Goal: Task Accomplishment & Management: Use online tool/utility

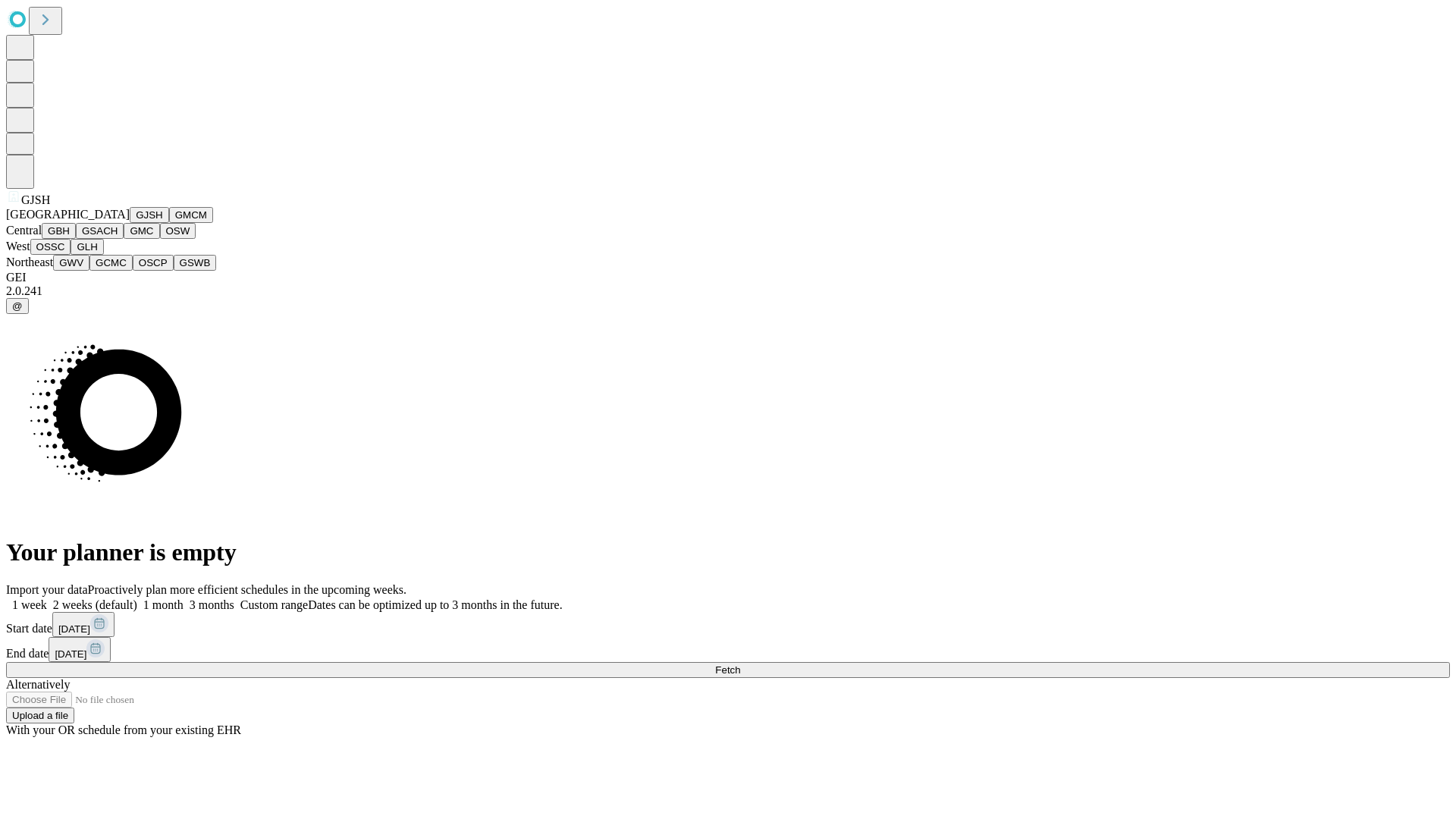
click at [130, 223] on button "GJSH" at bounding box center [149, 215] width 39 height 16
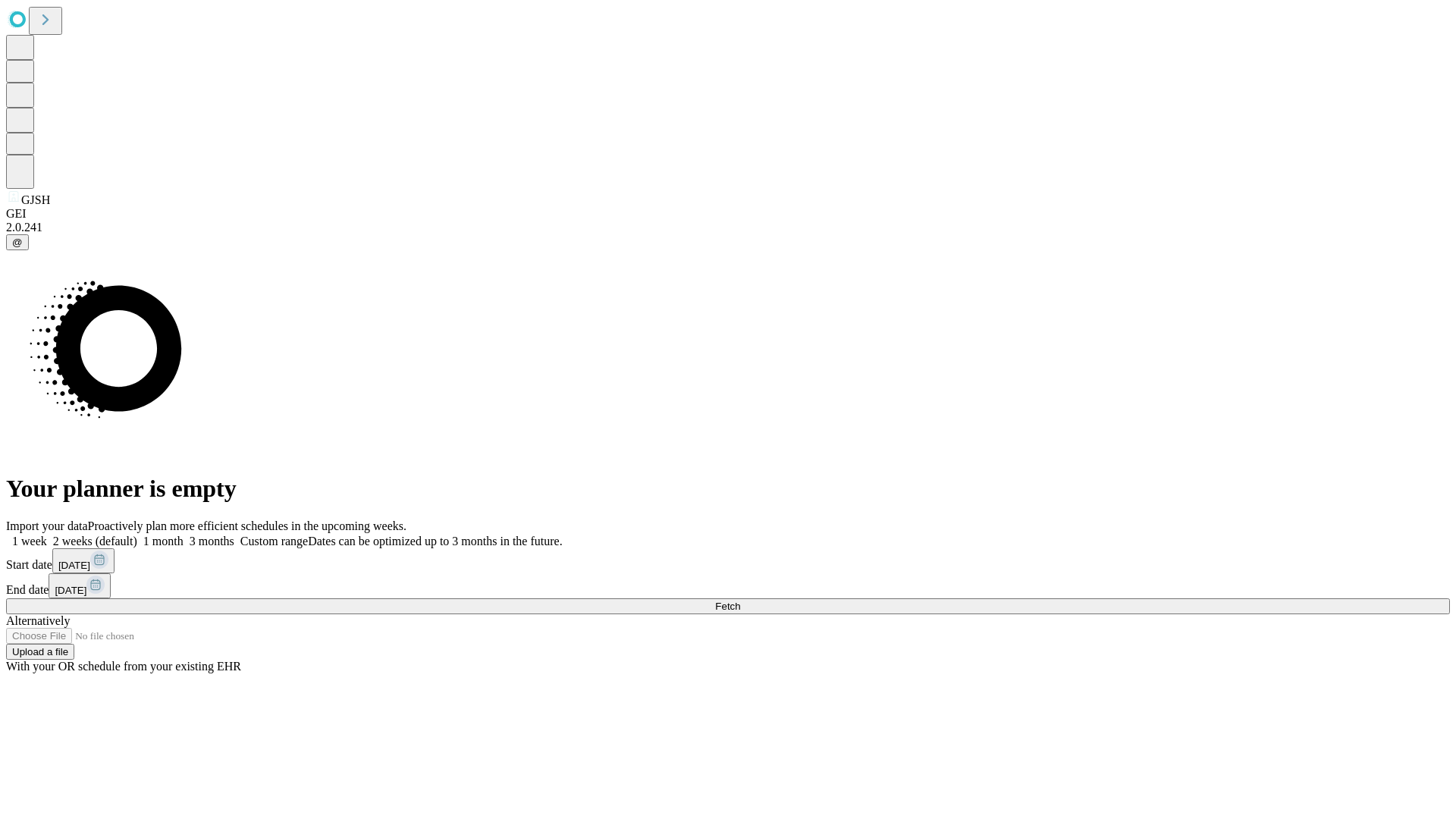
click at [183, 534] on label "1 month" at bounding box center [161, 541] width 46 height 13
click at [740, 601] on span "Fetch" at bounding box center [727, 606] width 25 height 11
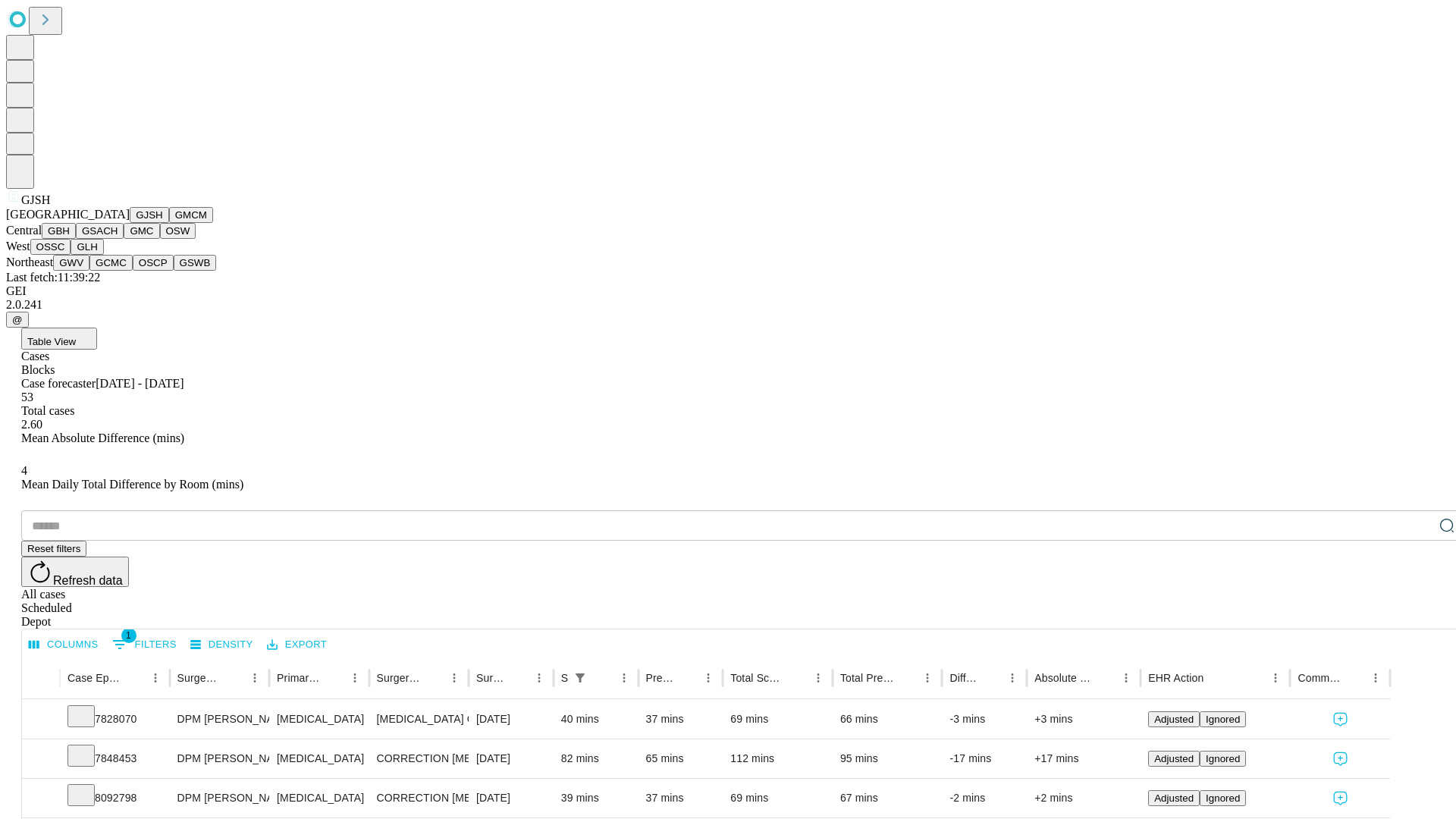
click at [169, 223] on button "GMCM" at bounding box center [190, 215] width 44 height 16
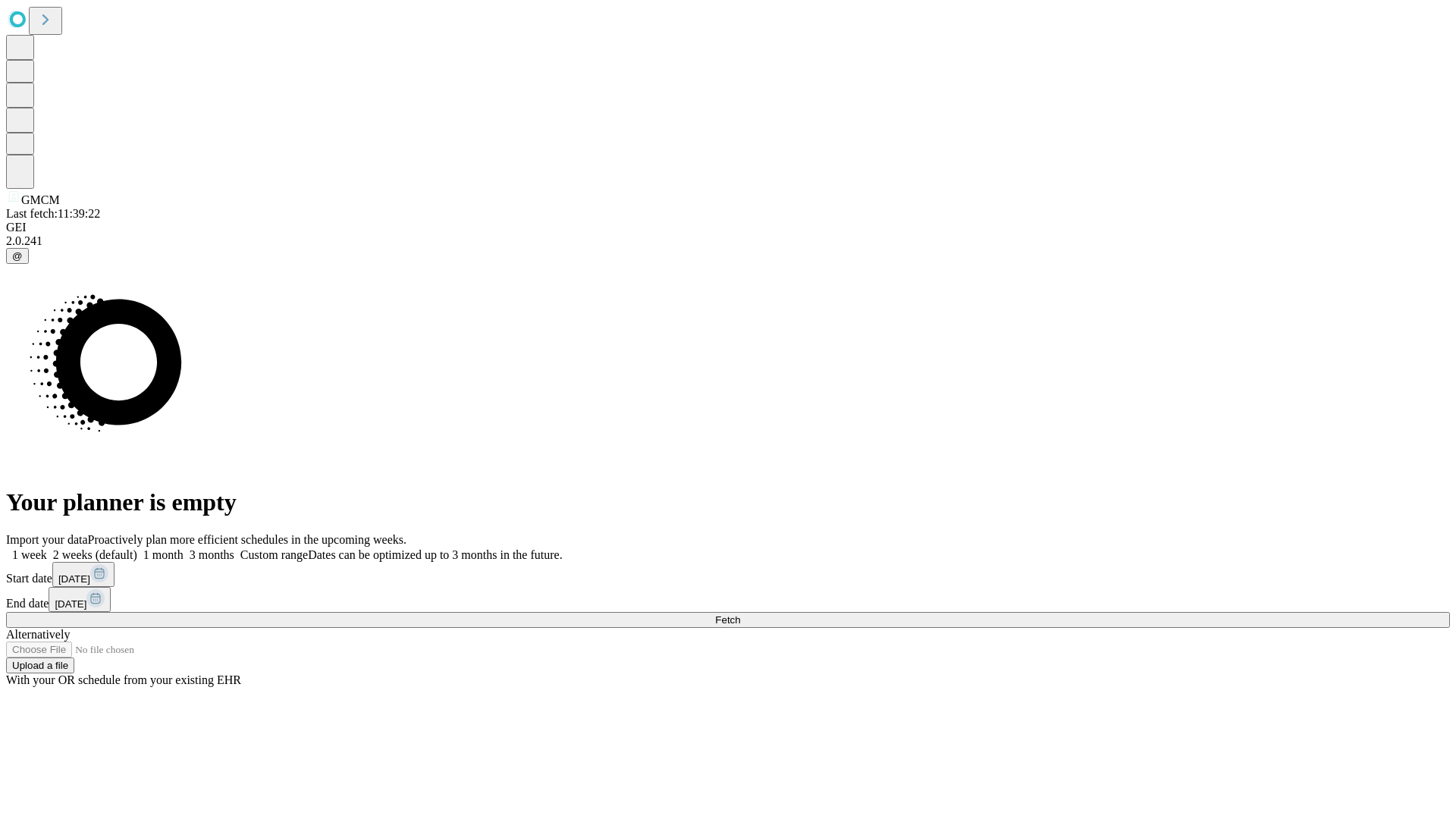
click at [183, 548] on label "1 month" at bounding box center [161, 554] width 46 height 13
click at [740, 614] on span "Fetch" at bounding box center [727, 620] width 25 height 11
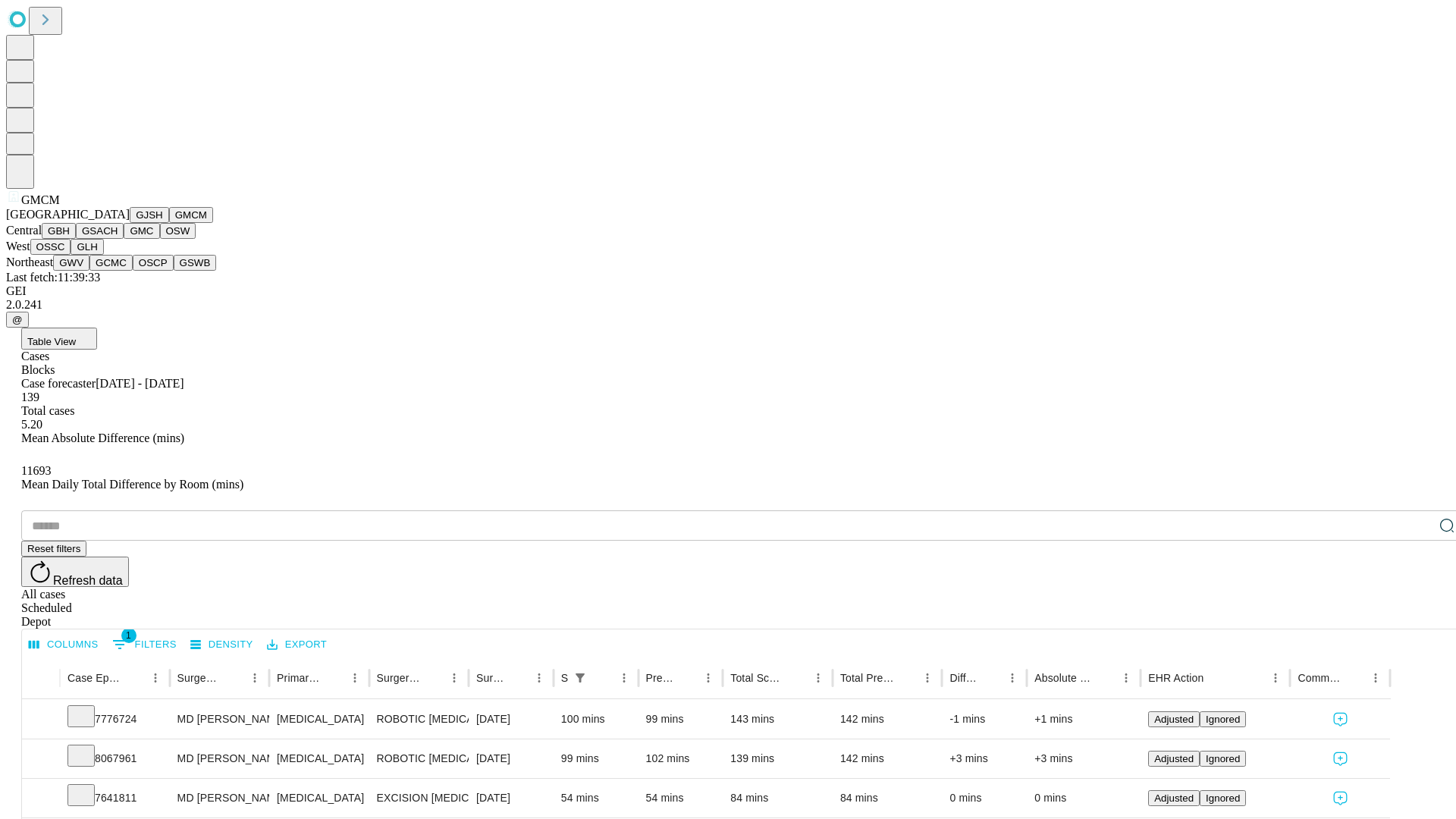
click at [76, 239] on button "GBH" at bounding box center [58, 231] width 34 height 16
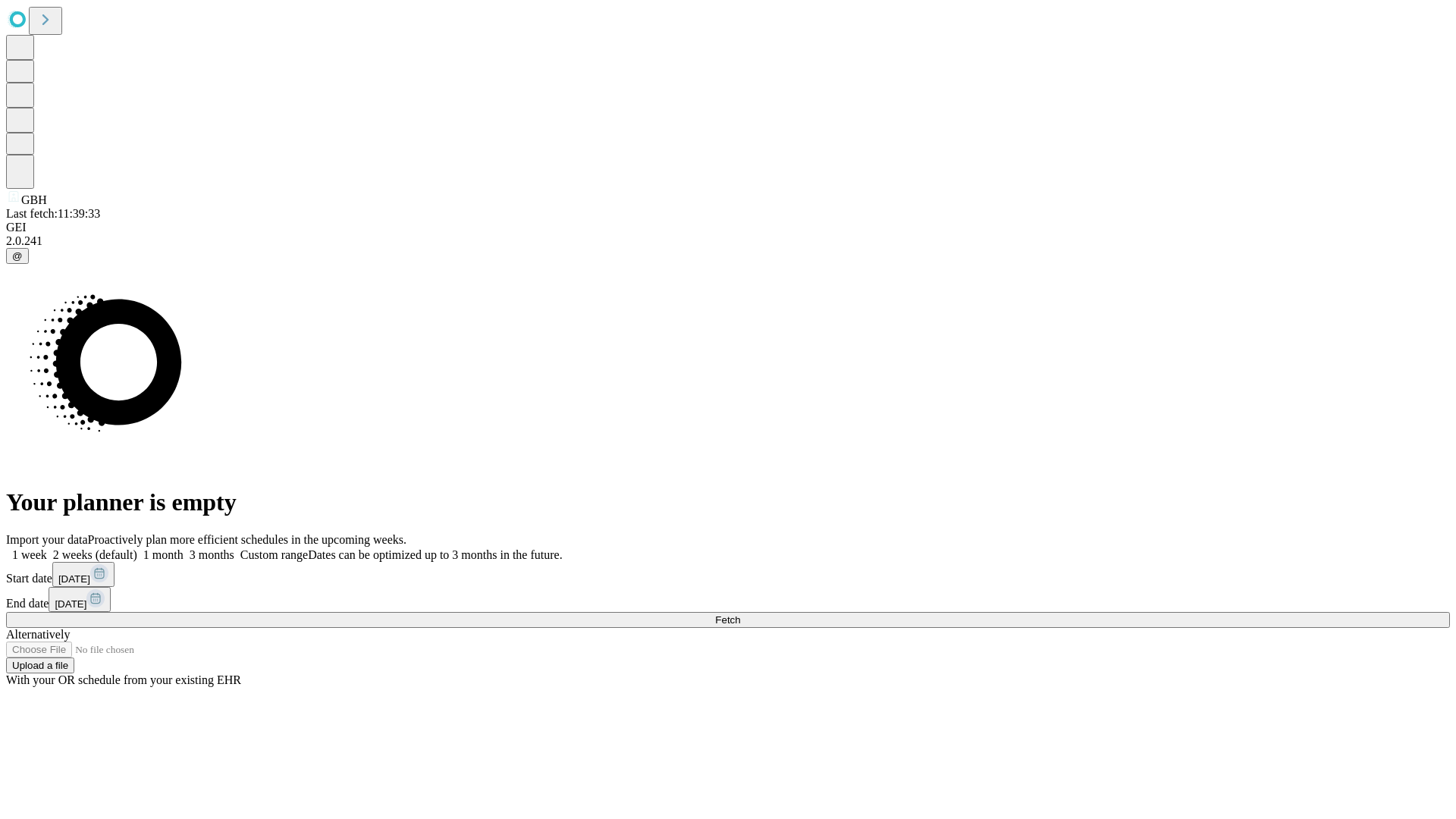
click at [740, 614] on span "Fetch" at bounding box center [727, 620] width 25 height 11
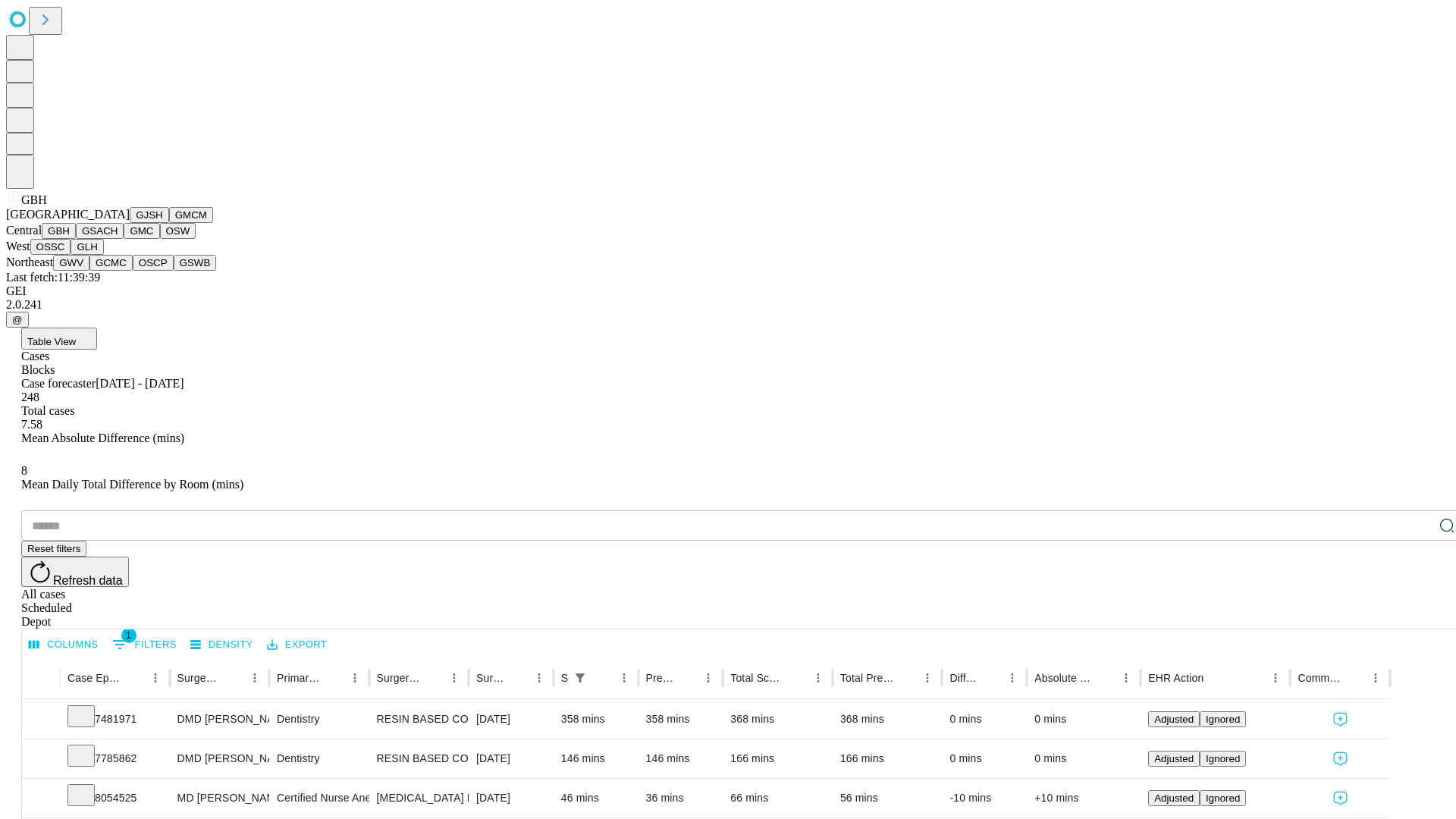
click at [118, 239] on button "GSACH" at bounding box center [100, 231] width 48 height 16
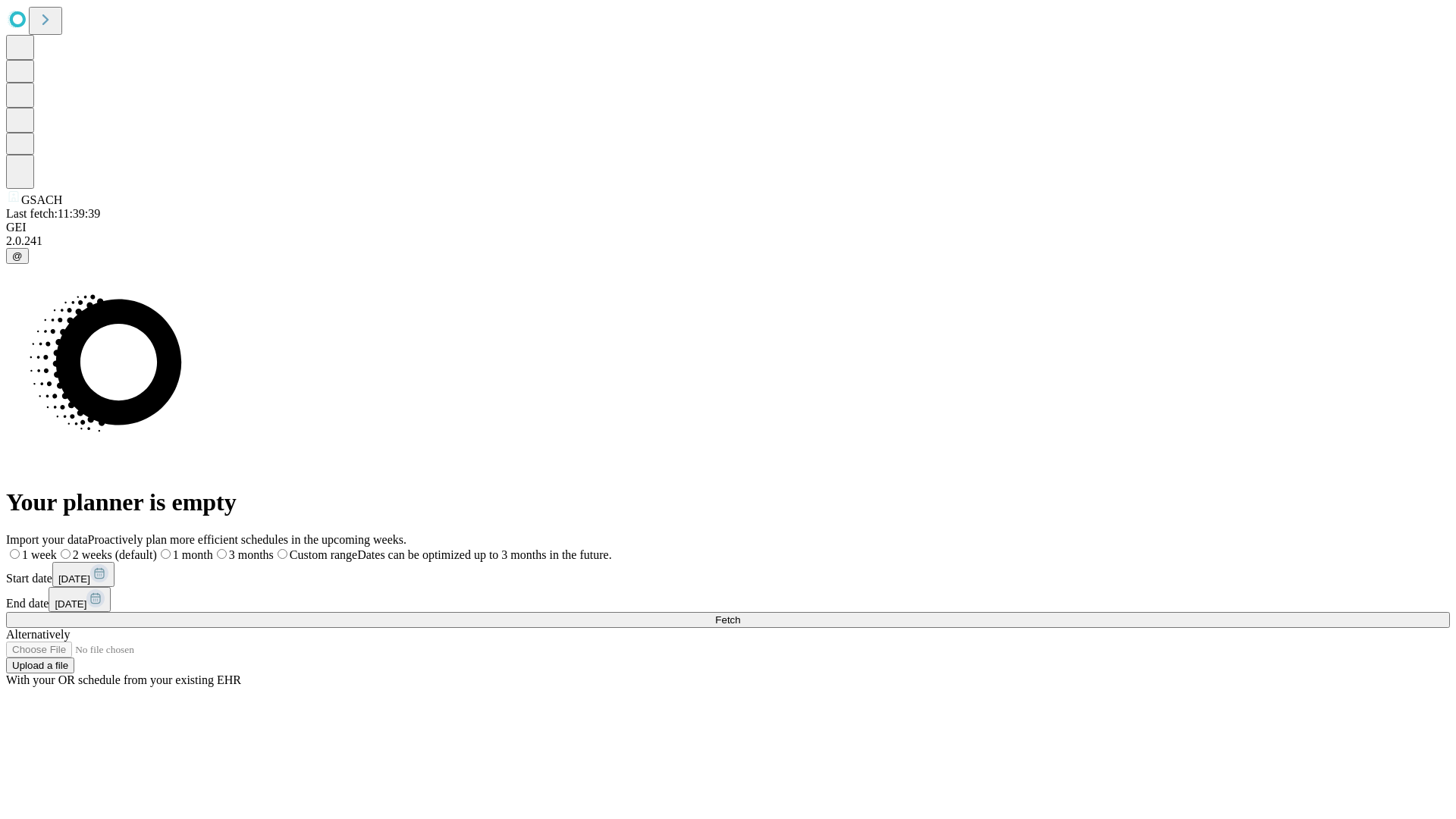
click at [213, 548] on label "1 month" at bounding box center [185, 554] width 56 height 13
click at [740, 614] on span "Fetch" at bounding box center [727, 620] width 25 height 11
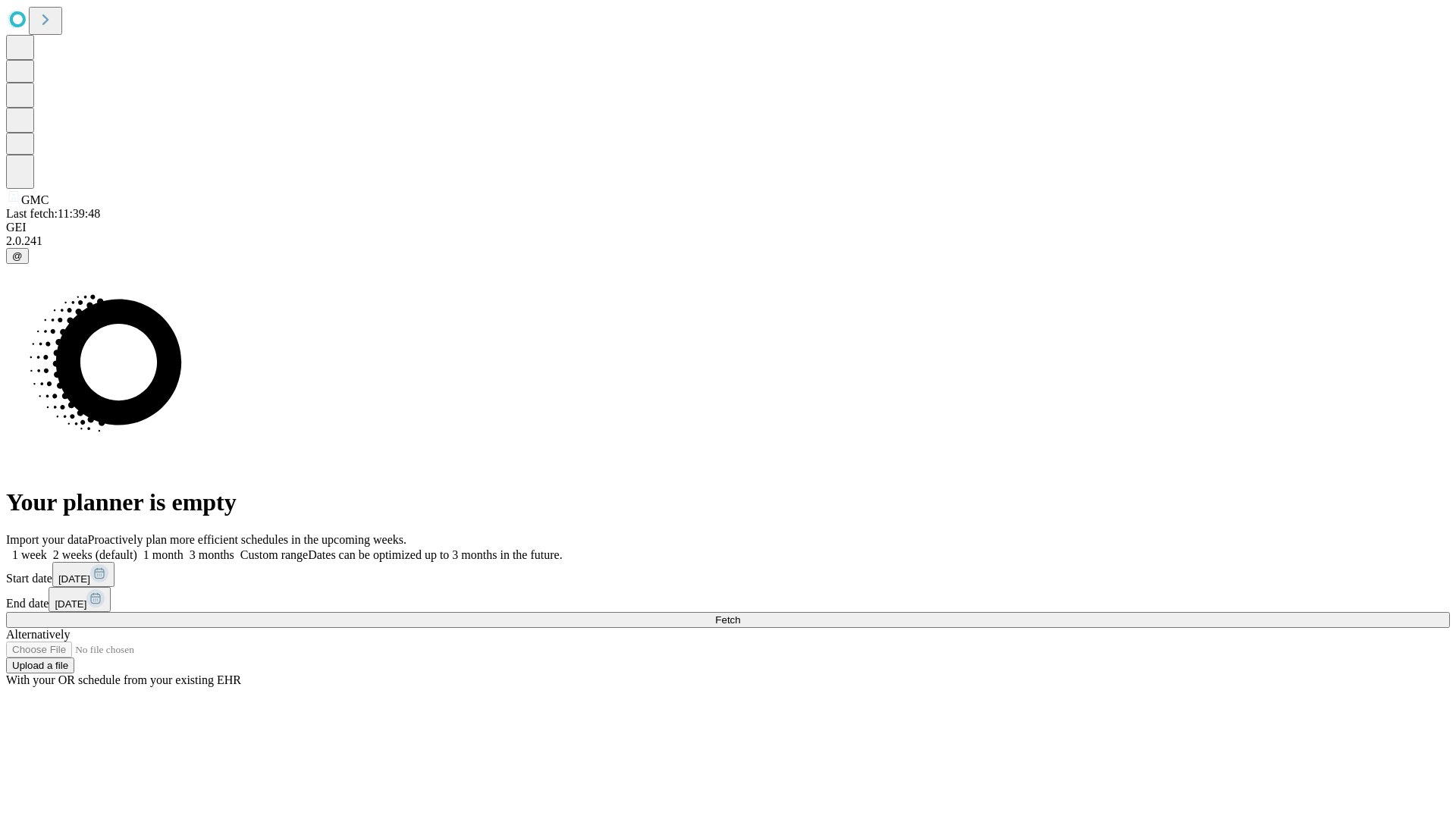
click at [183, 548] on label "1 month" at bounding box center [161, 554] width 46 height 13
click at [740, 614] on span "Fetch" at bounding box center [727, 620] width 25 height 11
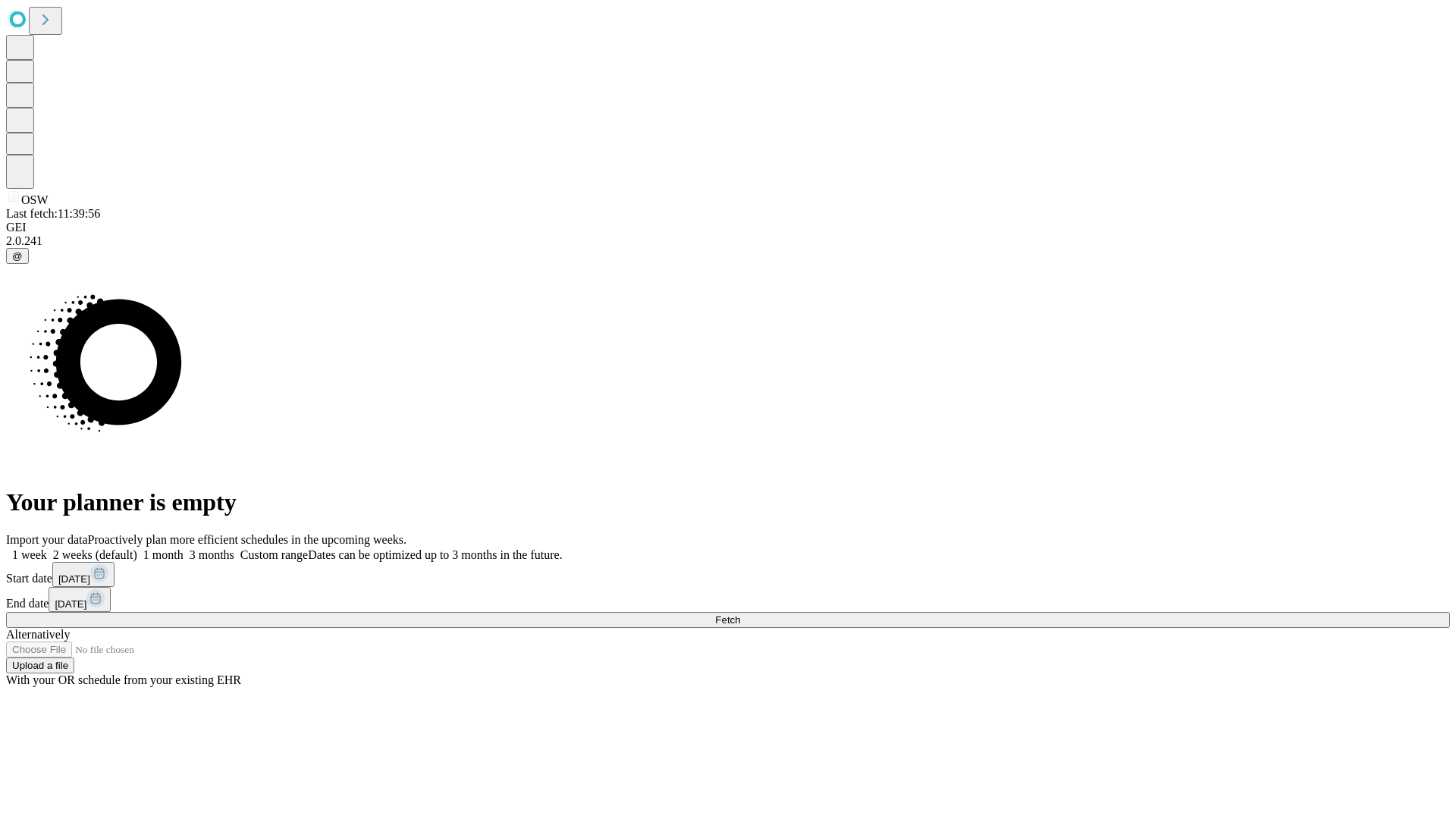
click at [183, 548] on label "1 month" at bounding box center [161, 554] width 46 height 13
click at [740, 614] on span "Fetch" at bounding box center [727, 620] width 25 height 11
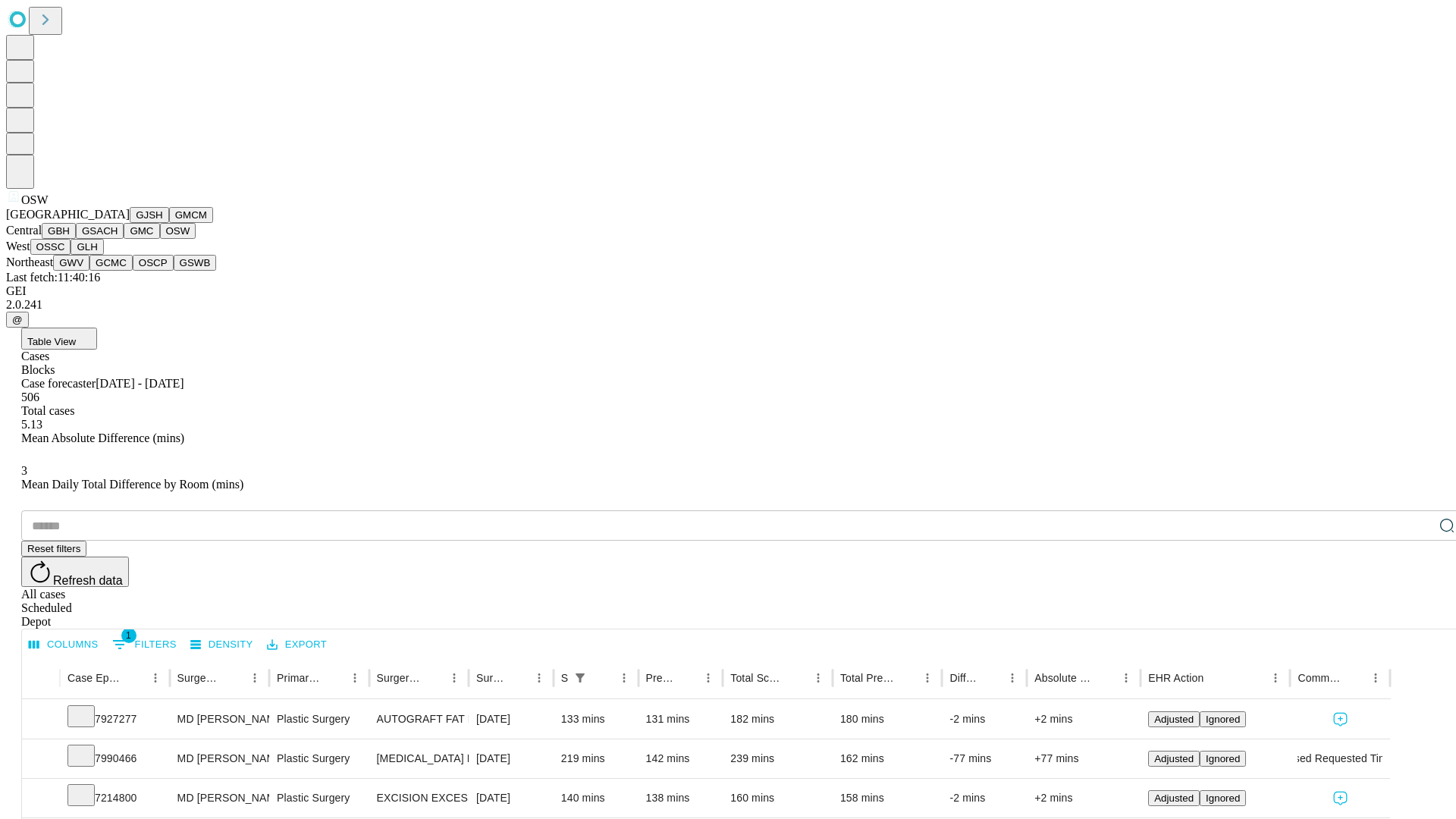
click at [71, 255] on button "OSSC" at bounding box center [50, 247] width 41 height 16
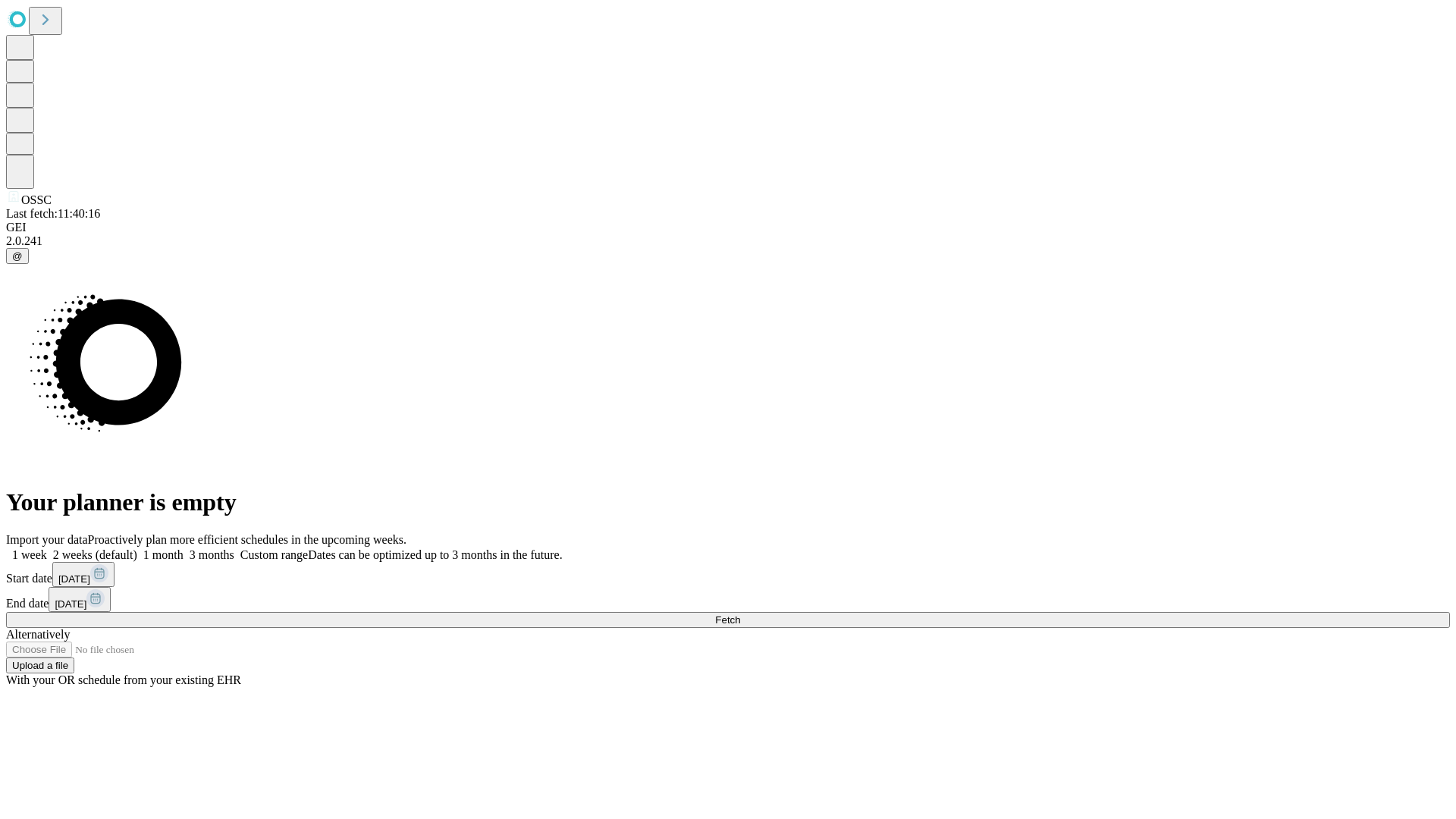
click at [183, 548] on label "1 month" at bounding box center [161, 554] width 46 height 13
click at [740, 614] on span "Fetch" at bounding box center [727, 620] width 25 height 11
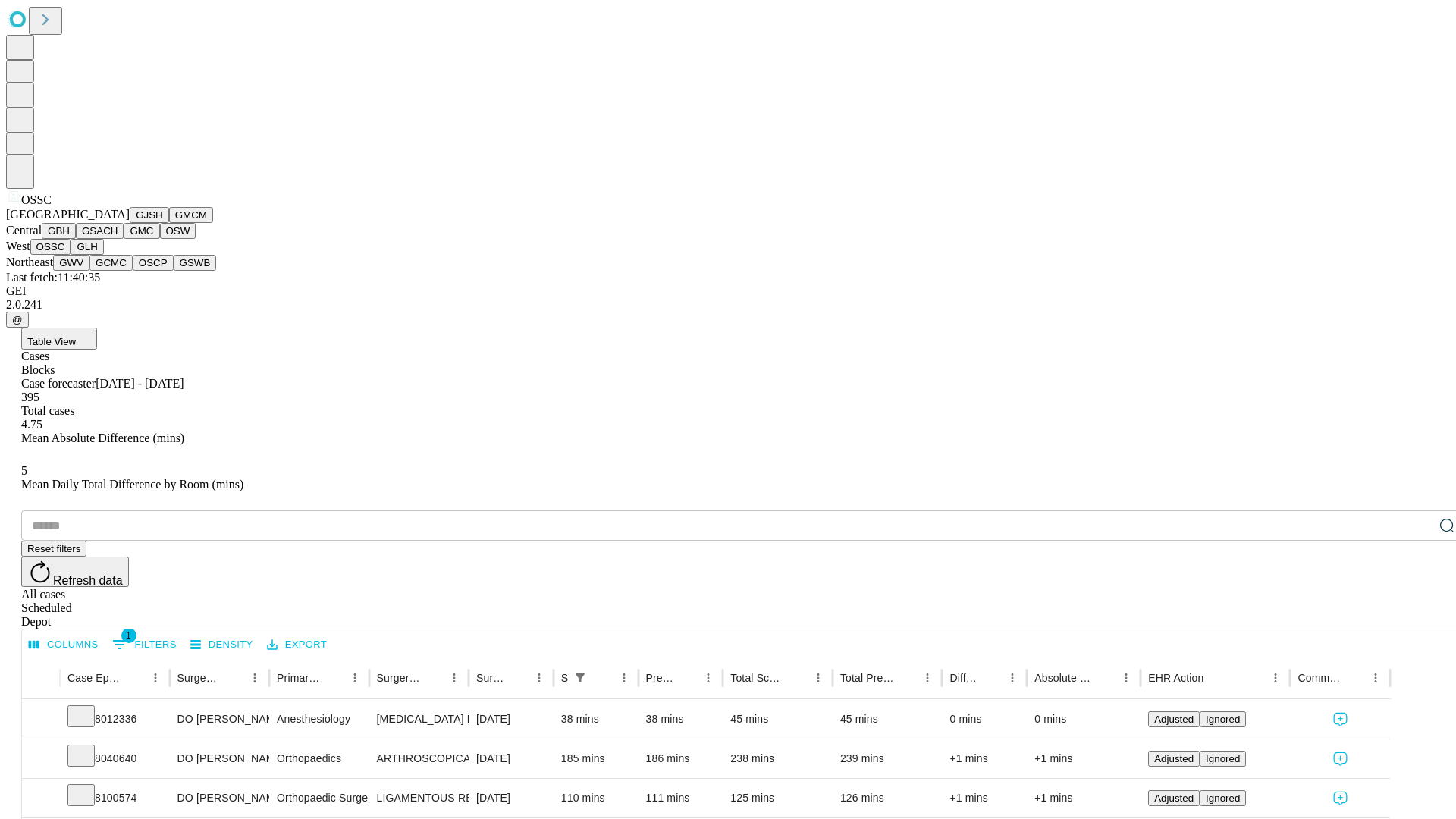
click at [103, 255] on button "GLH" at bounding box center [86, 247] width 33 height 16
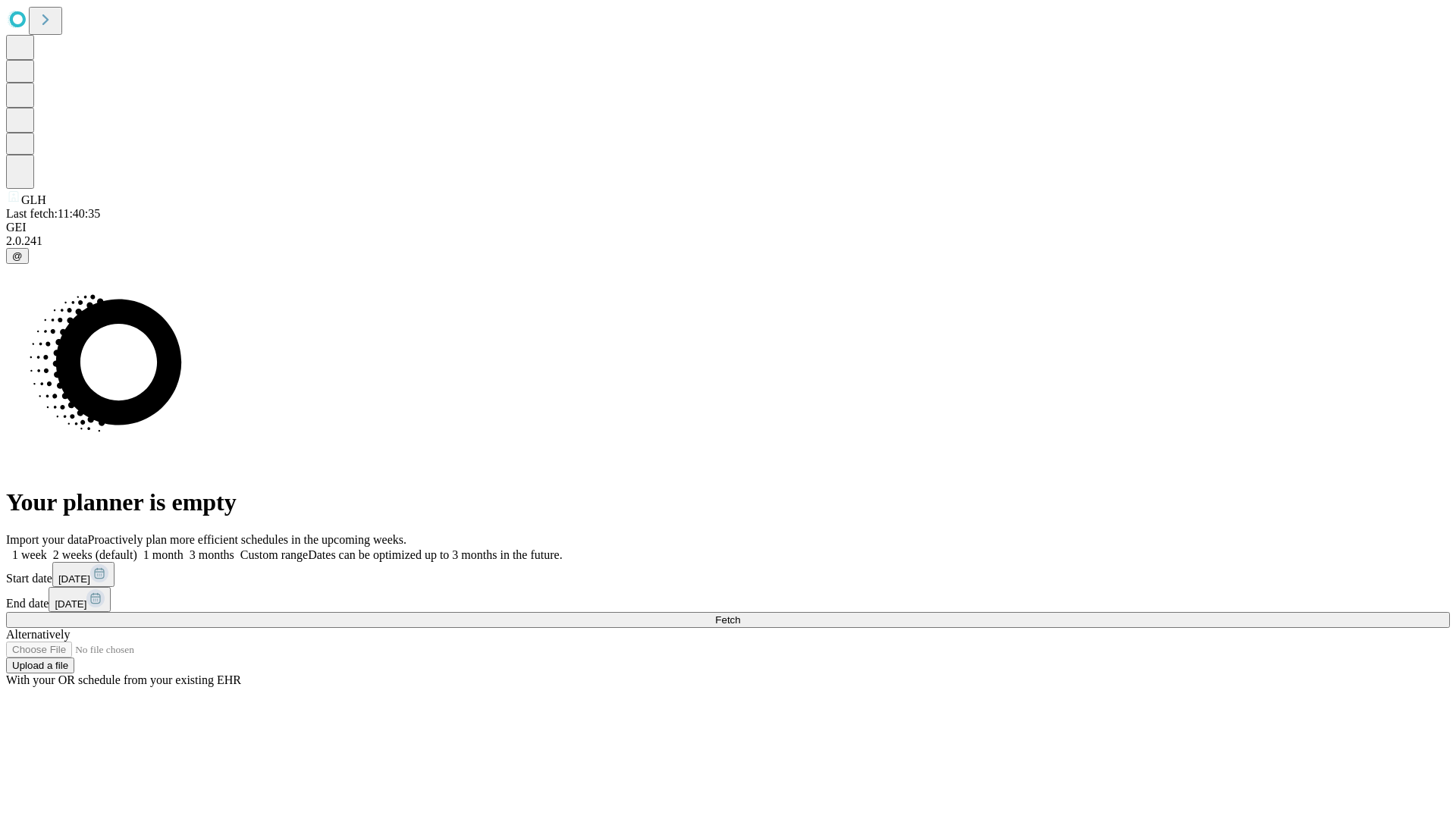
click at [183, 548] on label "1 month" at bounding box center [161, 554] width 46 height 13
click at [740, 614] on span "Fetch" at bounding box center [727, 620] width 25 height 11
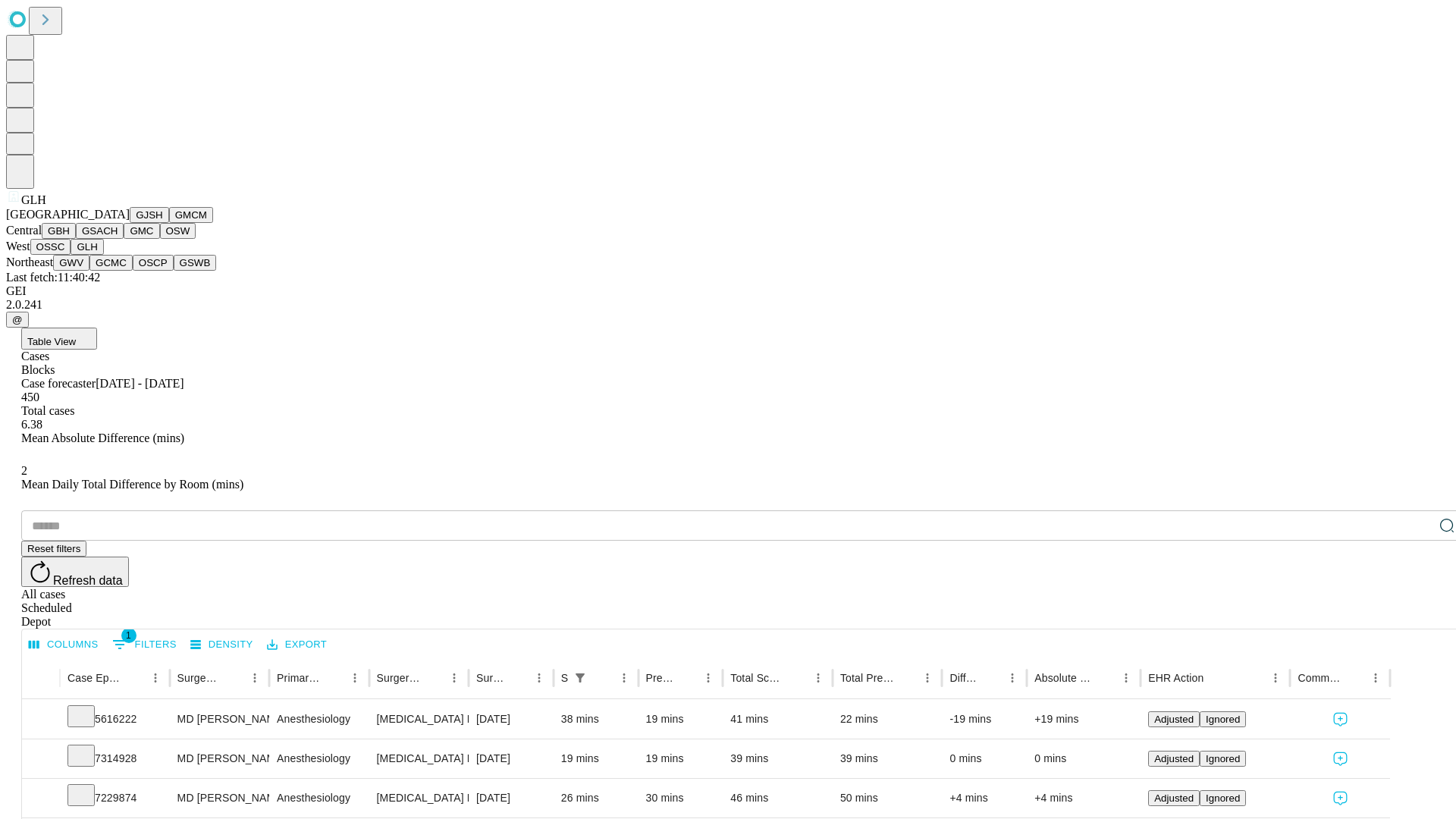
click at [90, 270] on button "GWV" at bounding box center [71, 263] width 37 height 16
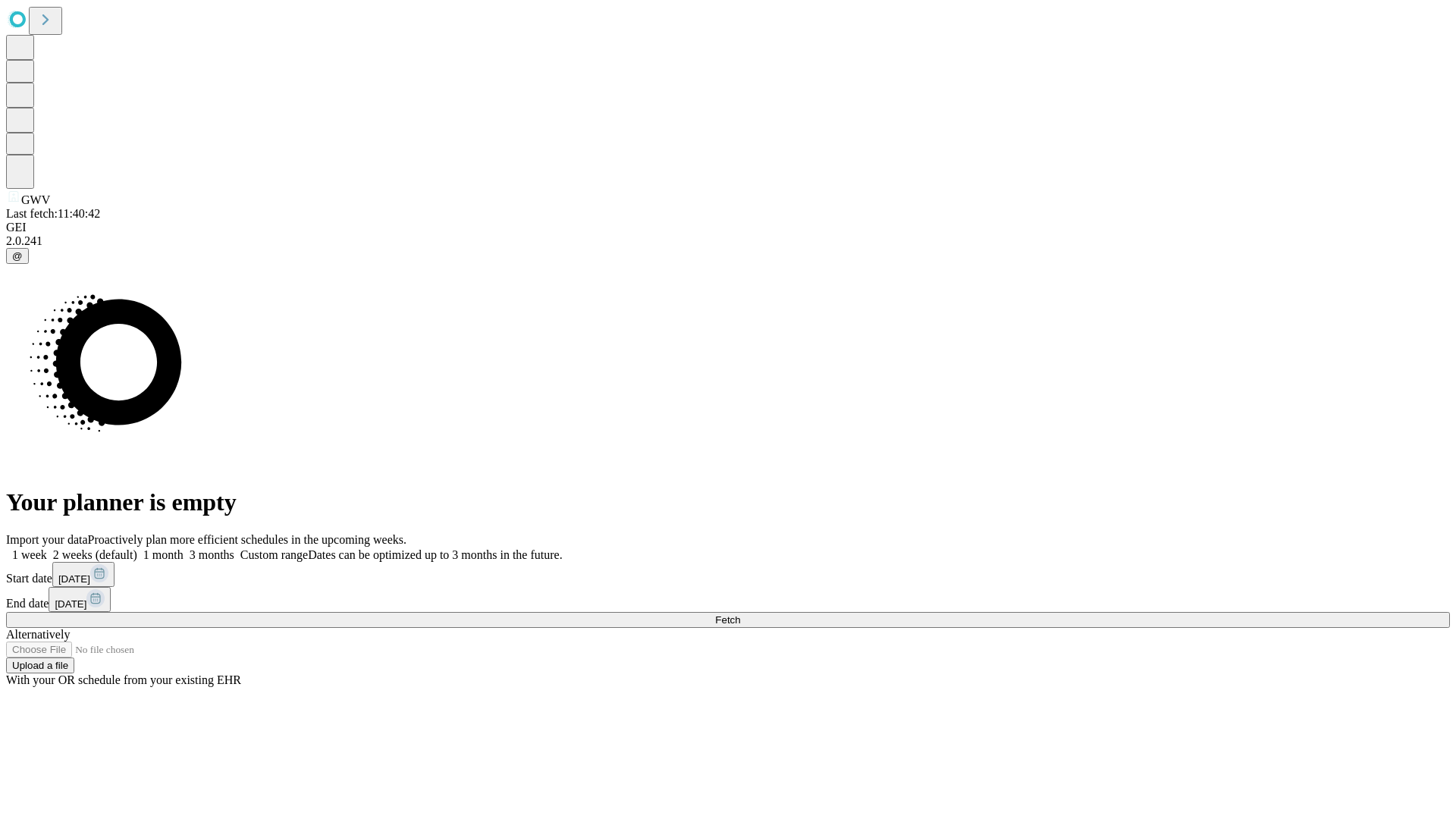
click at [183, 548] on label "1 month" at bounding box center [161, 554] width 46 height 13
click at [740, 614] on span "Fetch" at bounding box center [727, 620] width 25 height 11
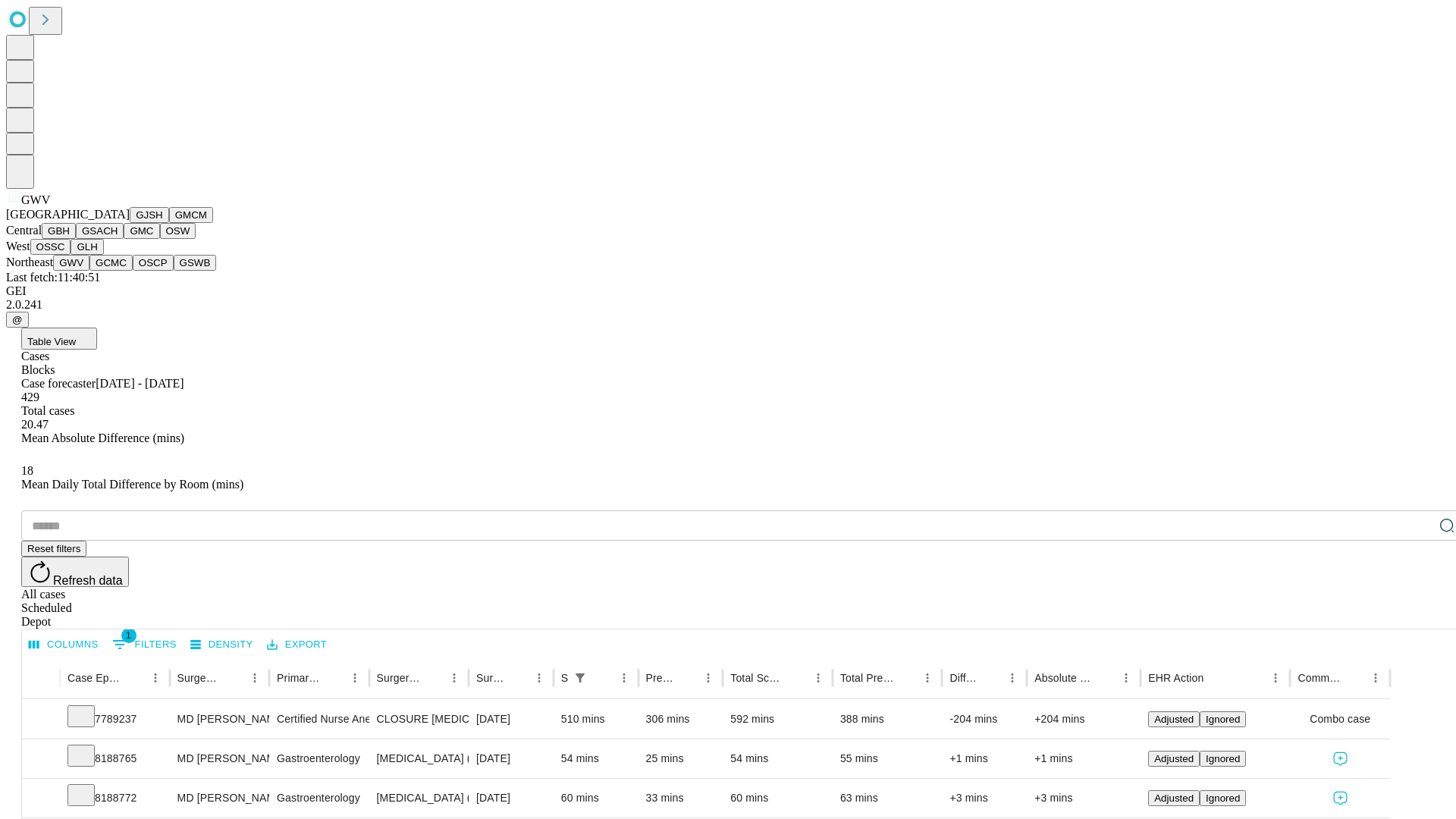
click at [118, 270] on button "GCMC" at bounding box center [111, 263] width 43 height 16
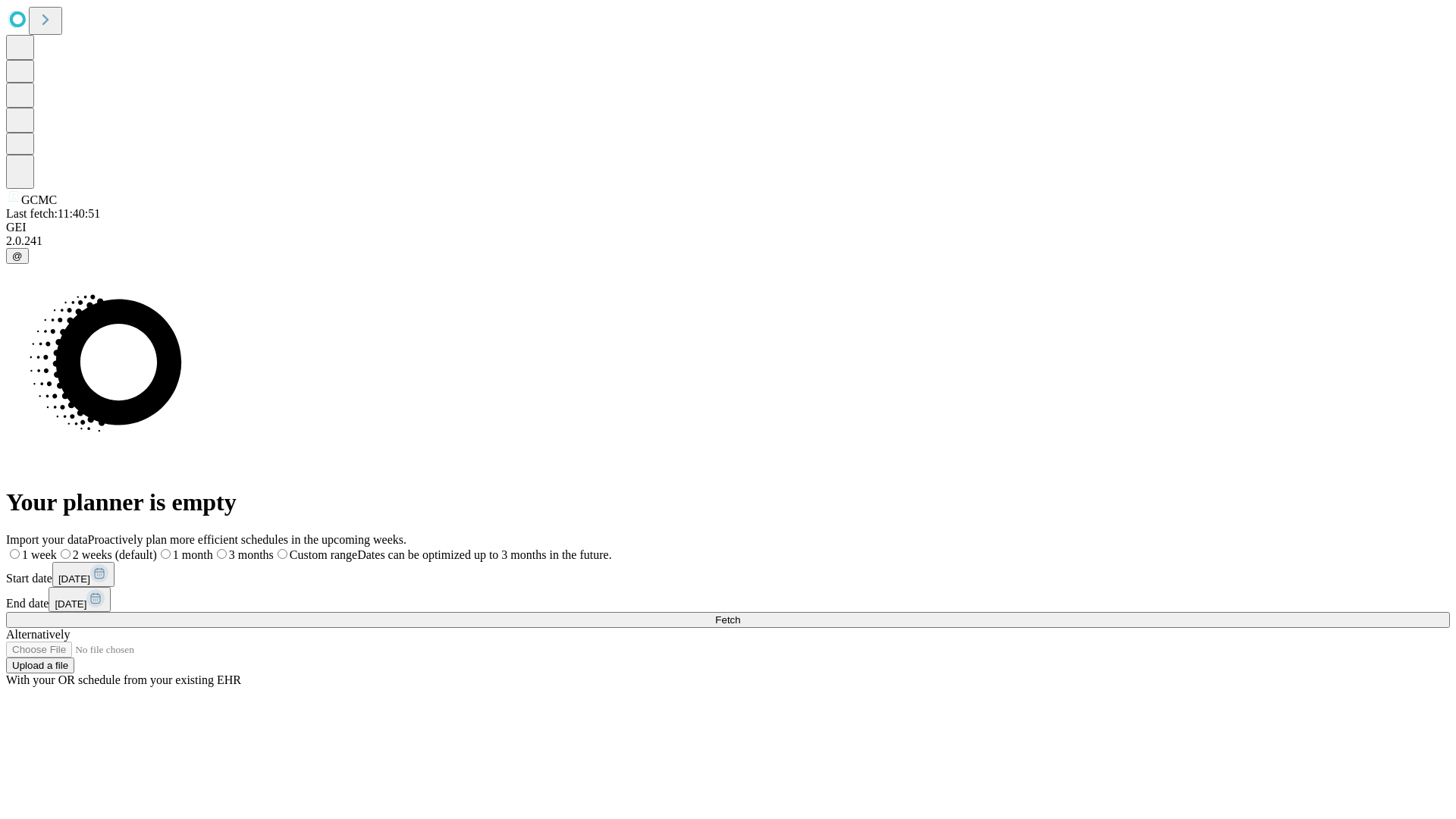
click at [740, 614] on span "Fetch" at bounding box center [727, 620] width 25 height 11
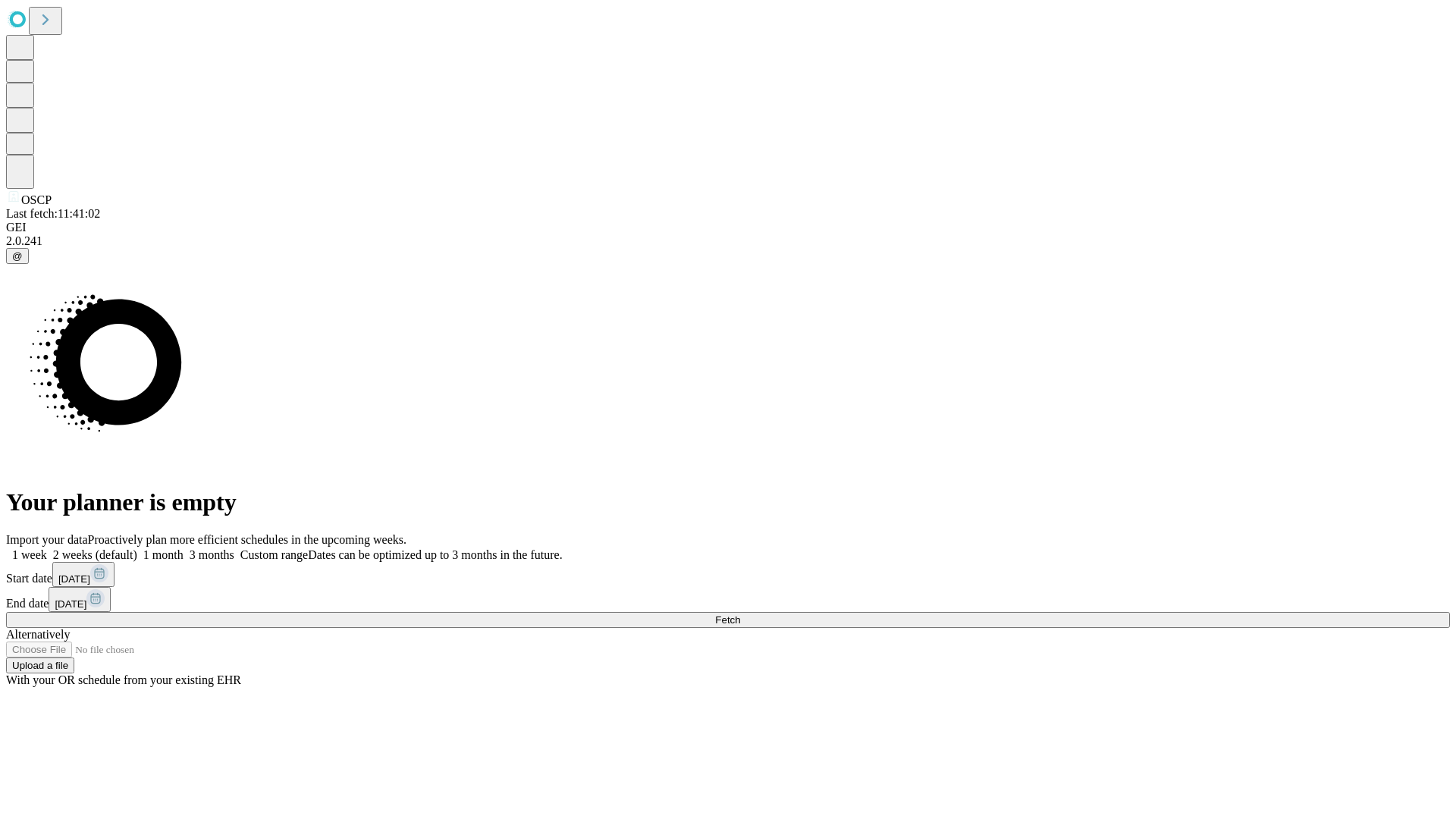
click at [183, 548] on label "1 month" at bounding box center [161, 554] width 46 height 13
click at [740, 614] on span "Fetch" at bounding box center [727, 620] width 25 height 11
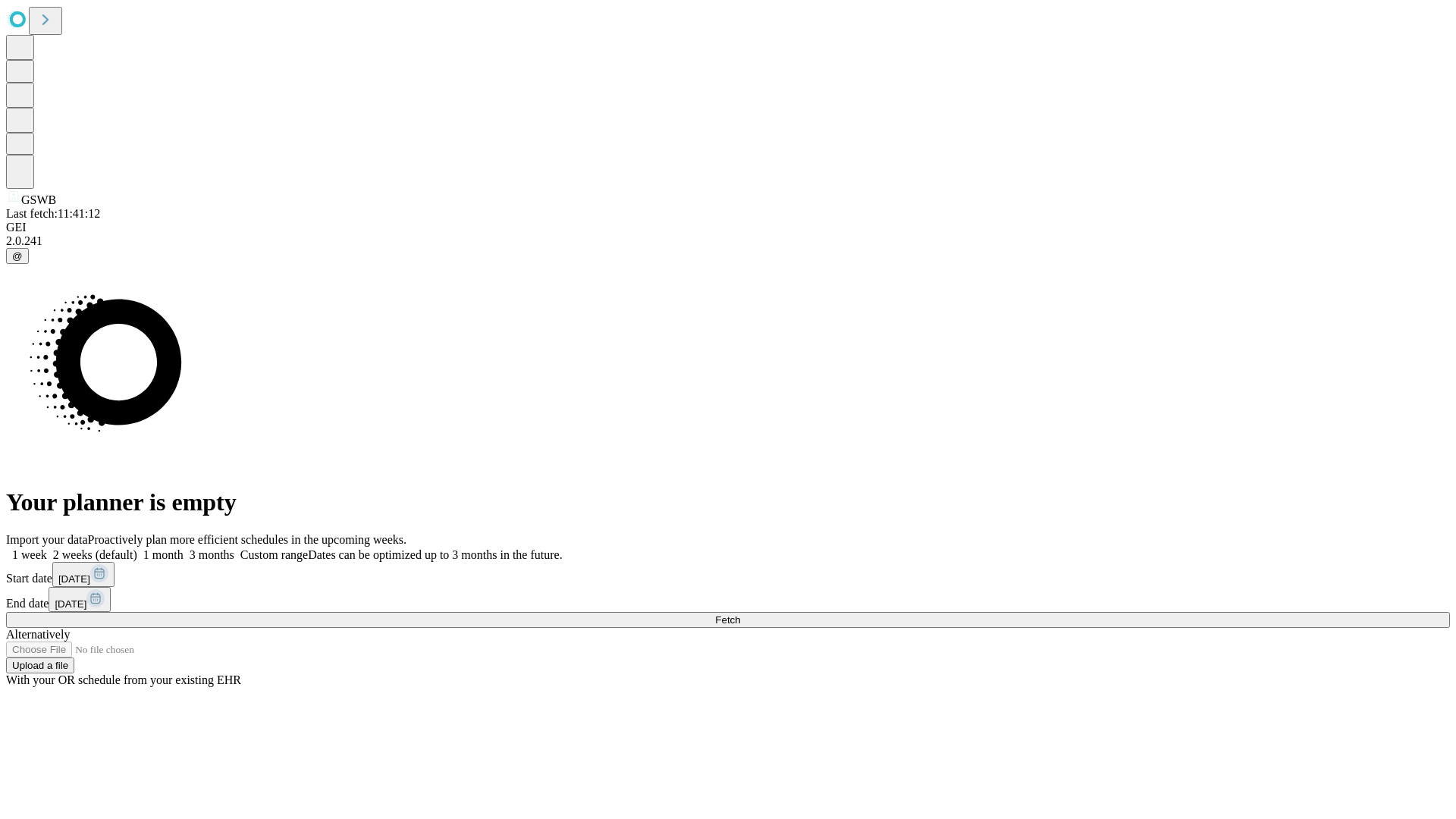
click at [740, 614] on span "Fetch" at bounding box center [727, 620] width 25 height 11
